Goal: Entertainment & Leisure: Consume media (video, audio)

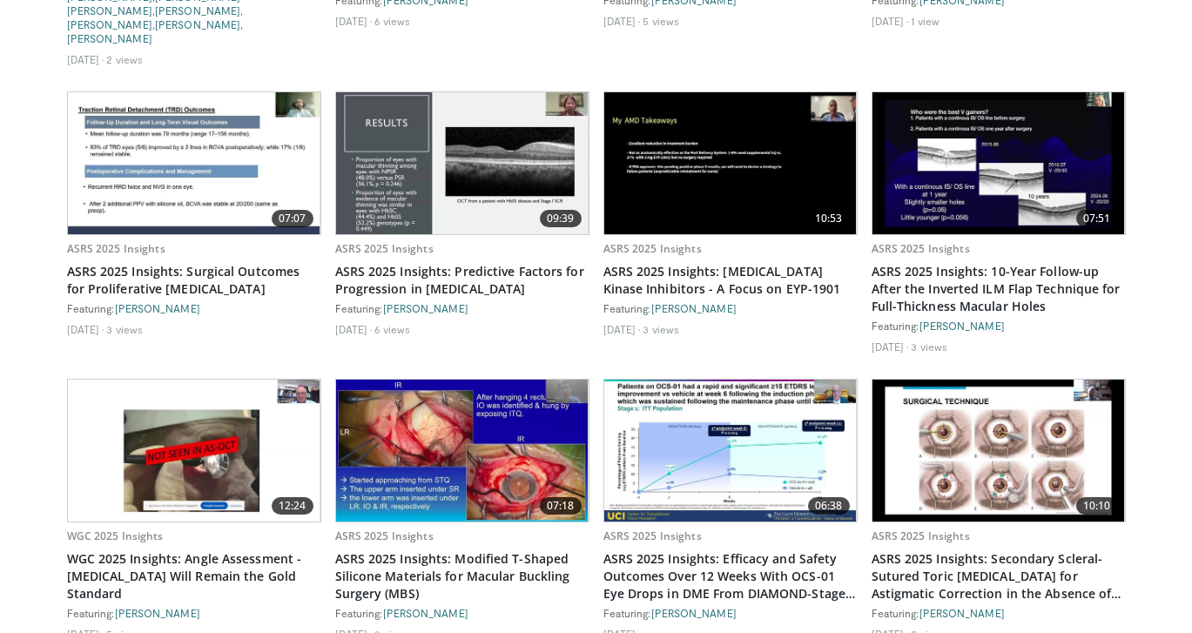
scroll to position [1366, 0]
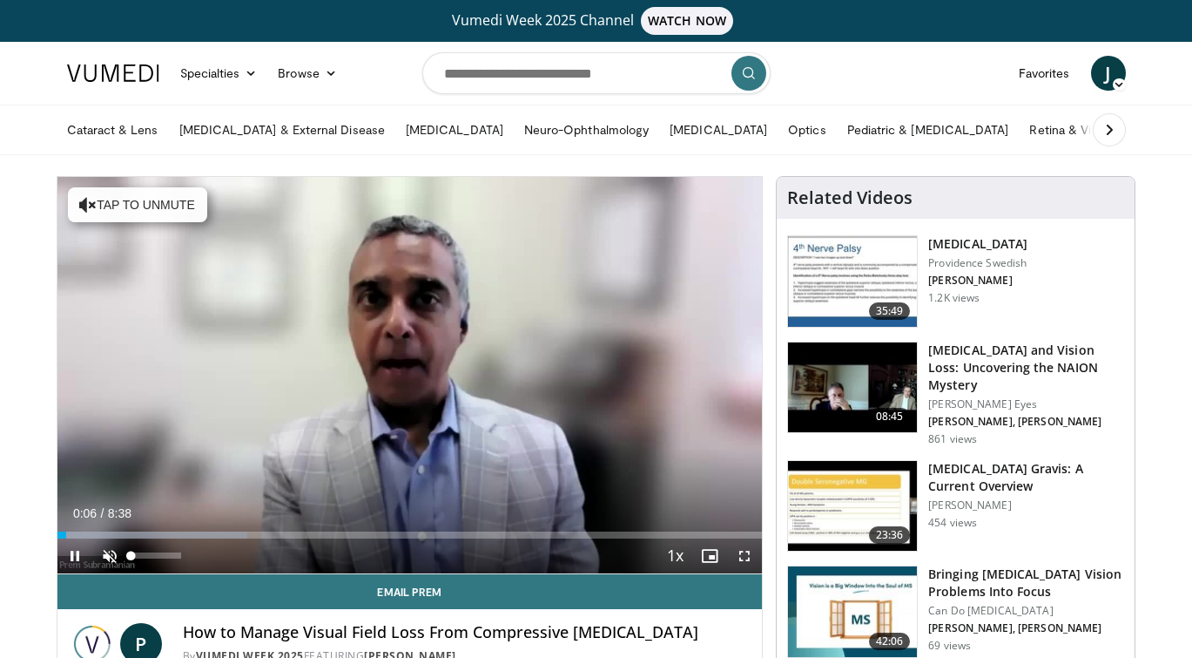
click at [116, 555] on span "Video Player" at bounding box center [109, 555] width 35 height 35
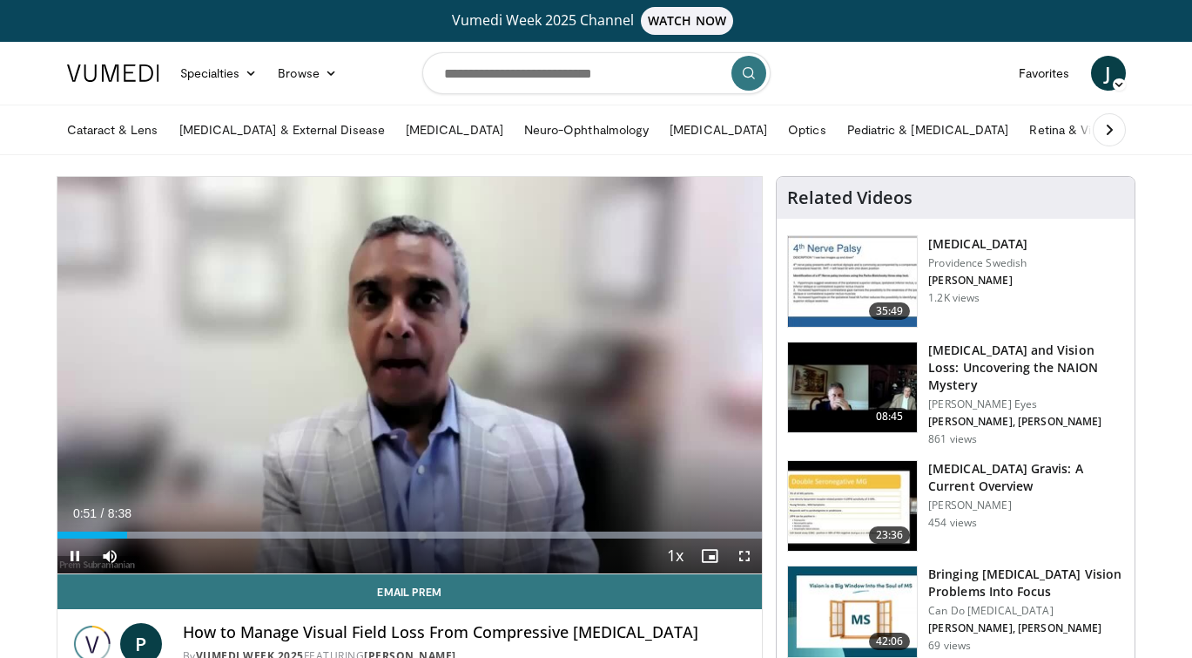
click at [746, 552] on span "Video Player" at bounding box center [744, 555] width 35 height 35
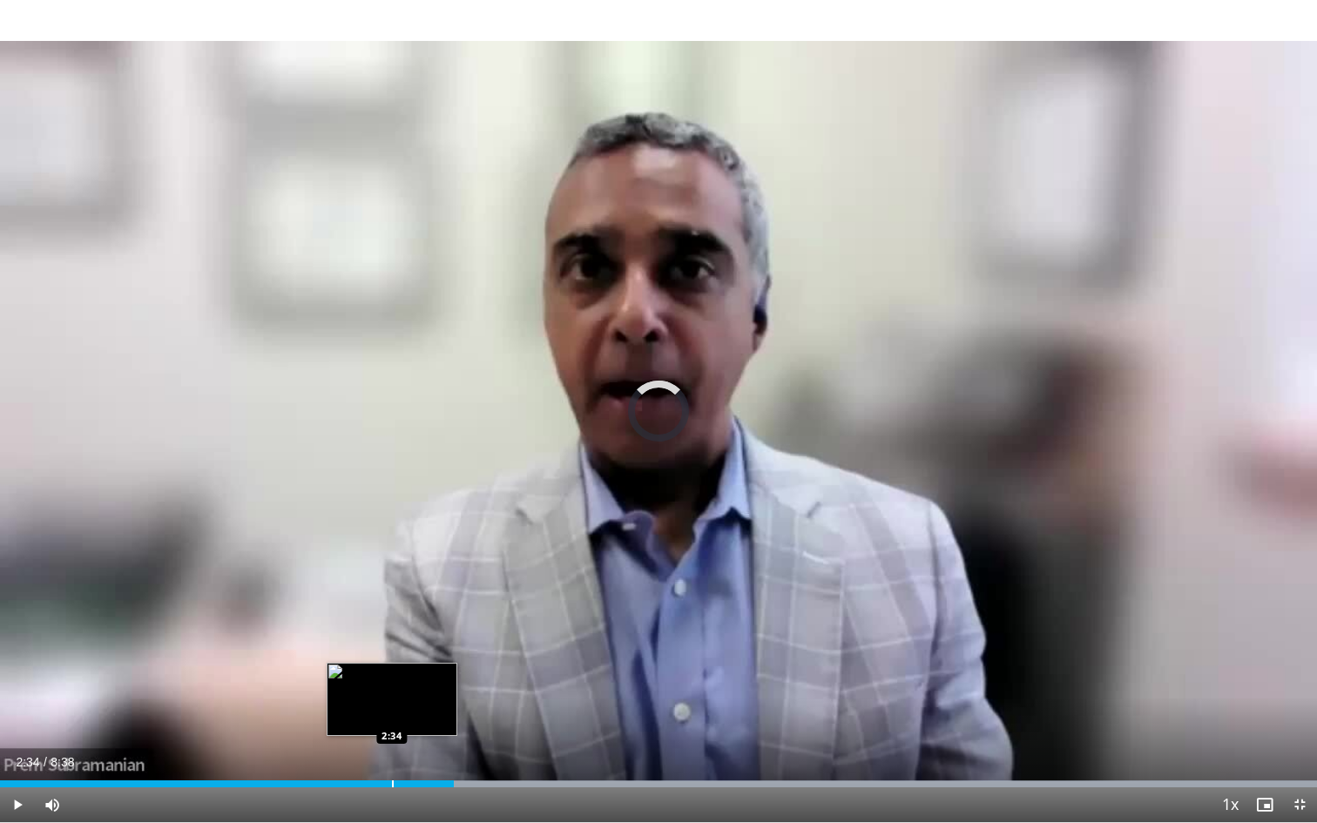
click at [392, 657] on div "Loaded : 100.00% 2:58 2:34" at bounding box center [658, 779] width 1317 height 17
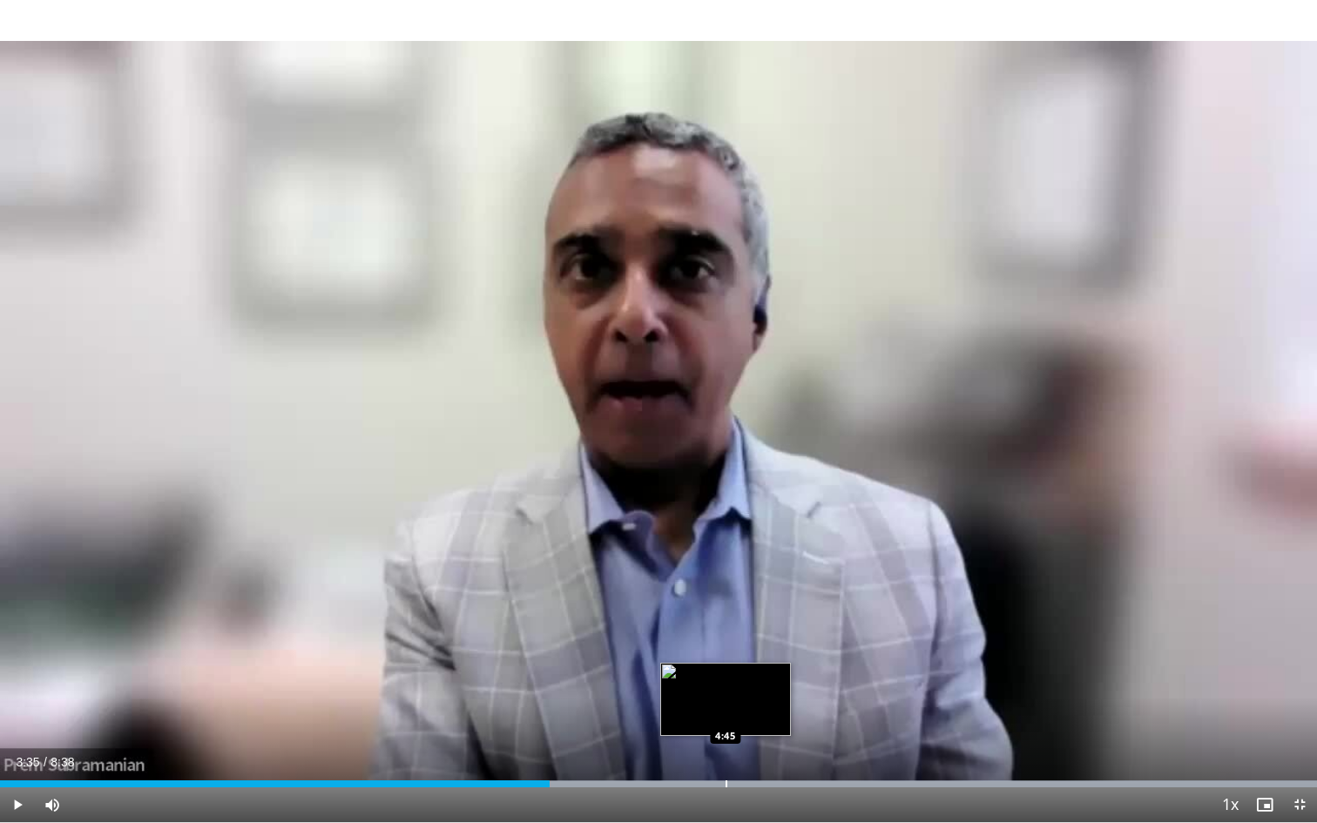
click at [726, 657] on div "Loaded : 100.00% 3:36 4:45" at bounding box center [658, 779] width 1317 height 17
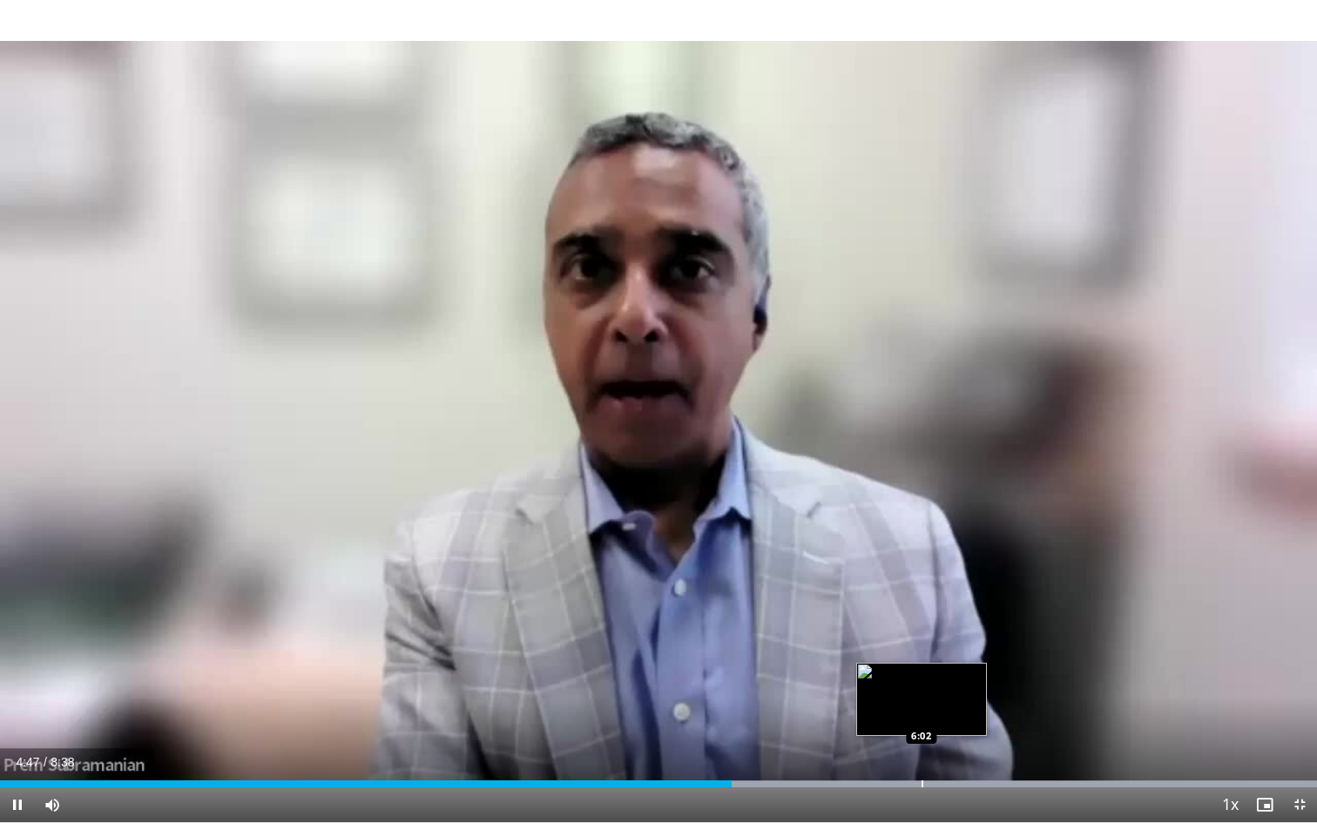
click at [921, 657] on div "Loaded : 100.00% 4:47 6:02" at bounding box center [658, 779] width 1317 height 17
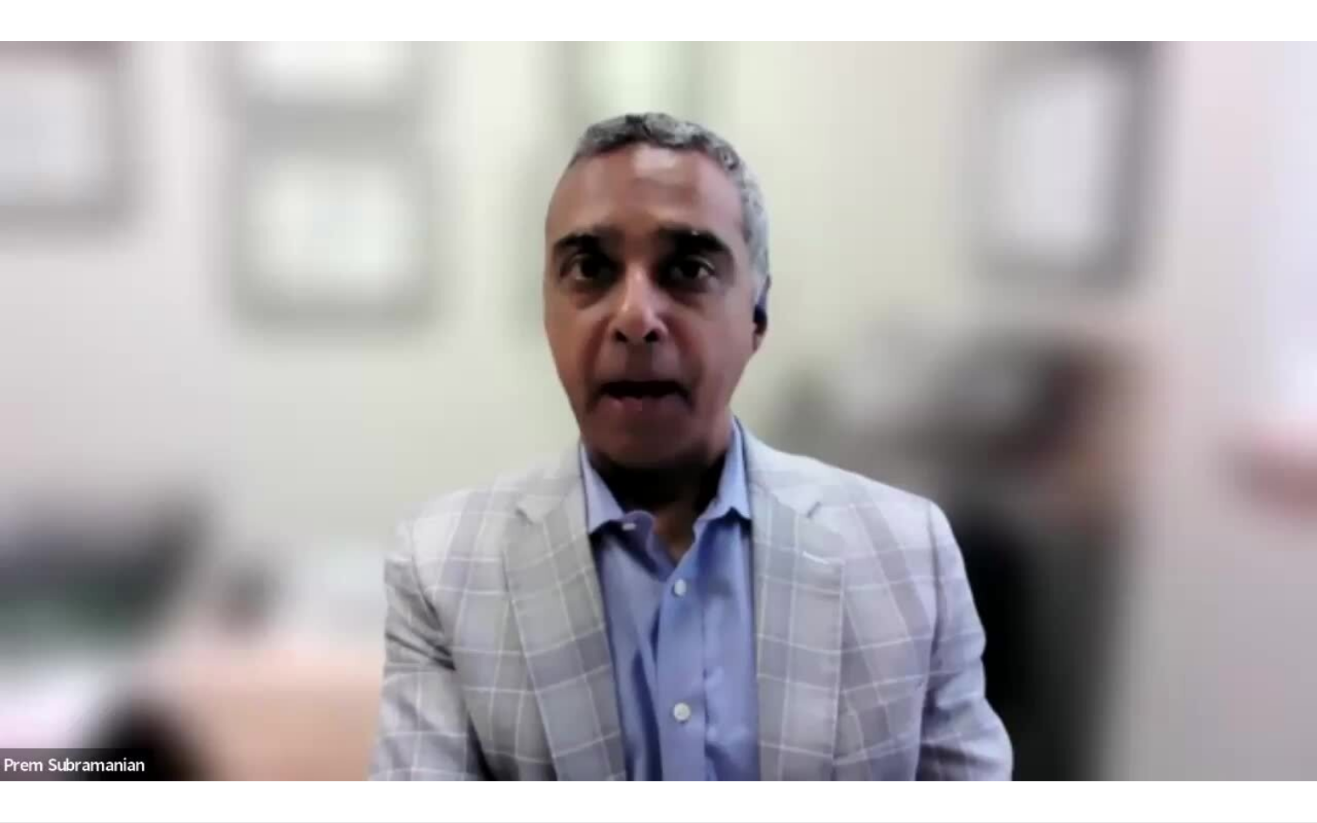
click at [1191, 657] on div "10 seconds Tap to unmute" at bounding box center [658, 411] width 1317 height 822
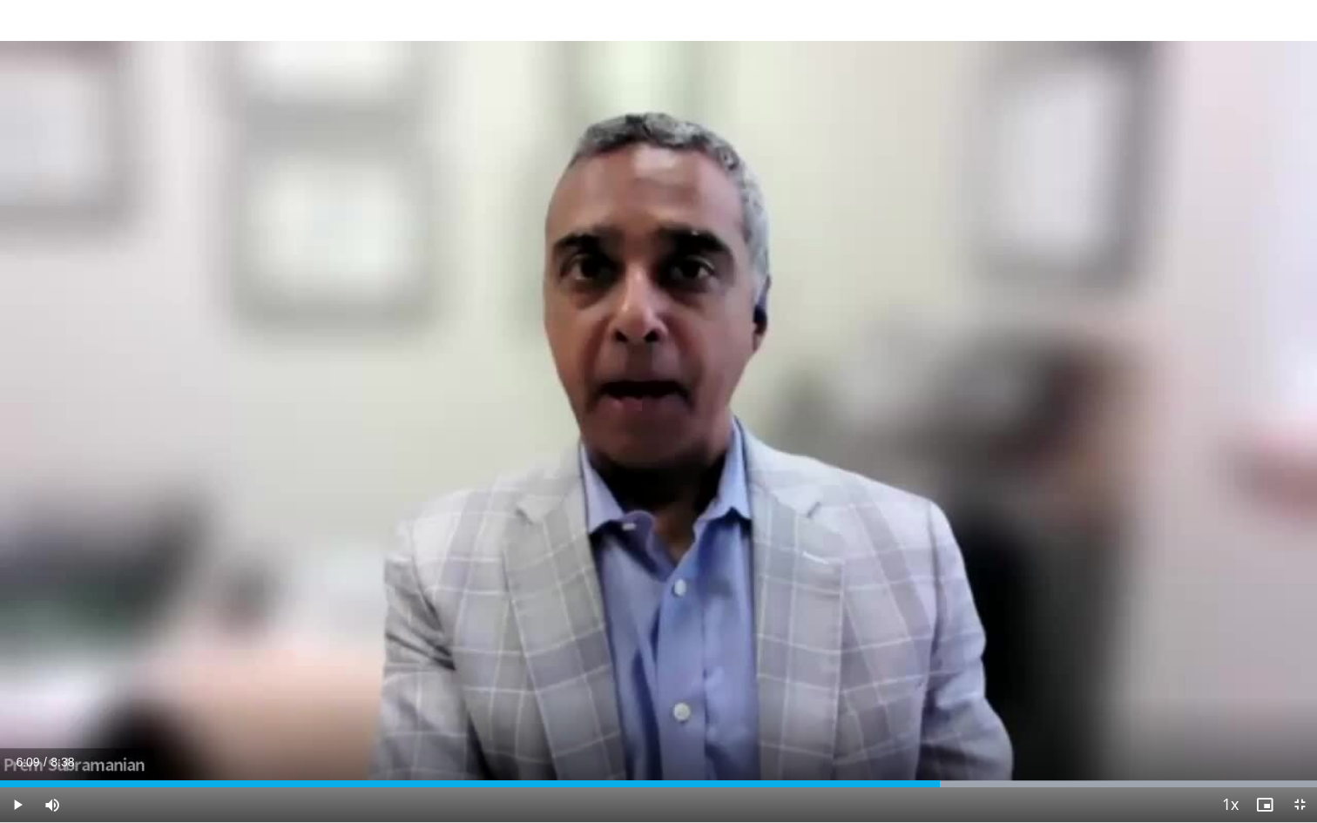
click at [1191, 657] on span "Video Player" at bounding box center [1299, 804] width 35 height 35
